Goal: Transaction & Acquisition: Purchase product/service

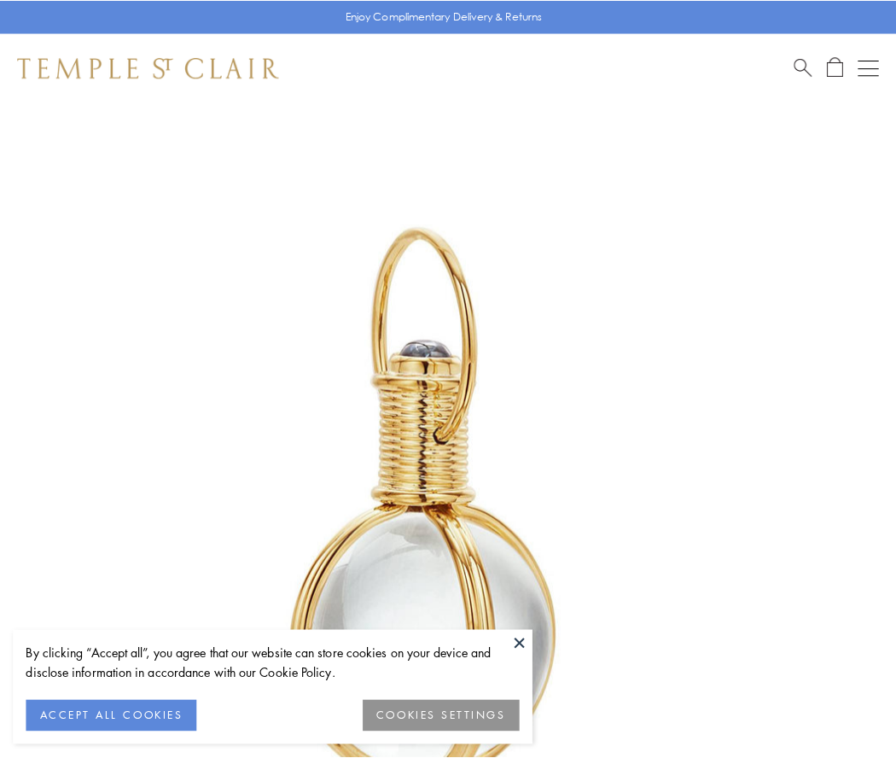
scroll to position [446, 0]
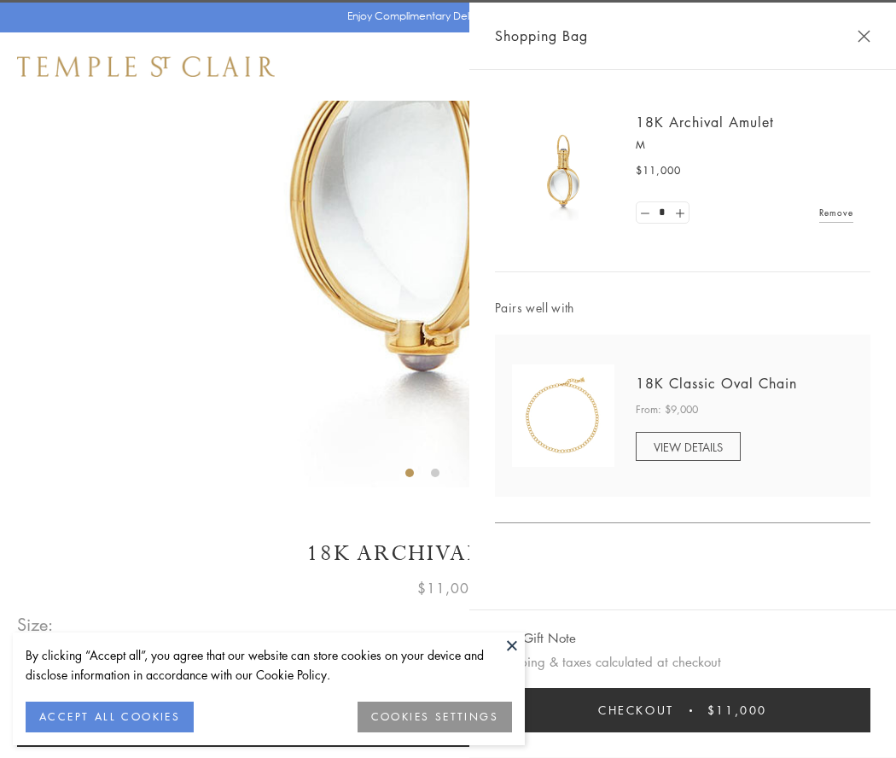
click at [683, 710] on button "Checkout $11,000" at bounding box center [683, 710] width 376 height 44
